Goal: Find specific page/section

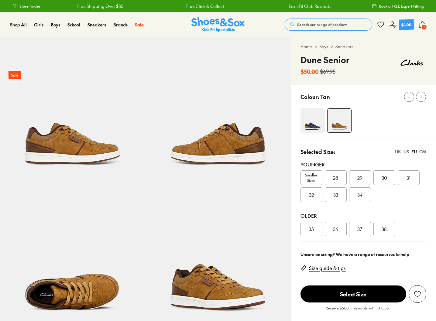
select select "*"
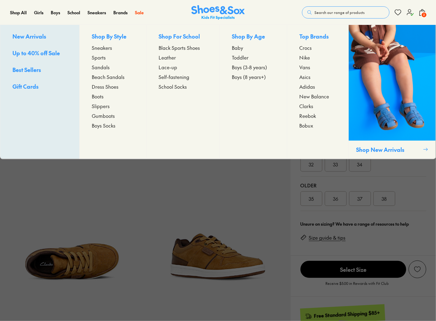
select select "*"
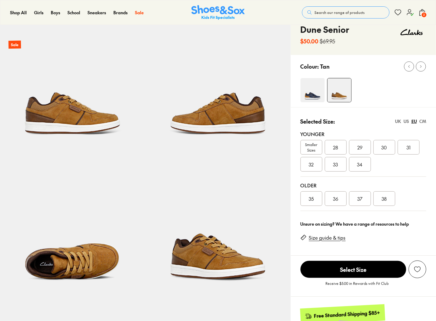
click at [411, 15] on icon at bounding box center [410, 12] width 7 height 7
